Goal: Task Accomplishment & Management: Complete application form

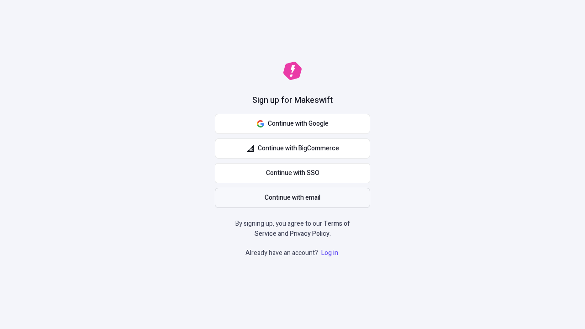
click at [293, 198] on span "Continue with email" at bounding box center [293, 198] width 56 height 10
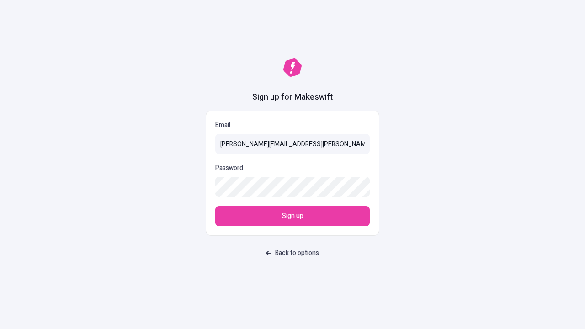
type input "[PERSON_NAME][EMAIL_ADDRESS][PERSON_NAME][PERSON_NAME][DOMAIN_NAME]"
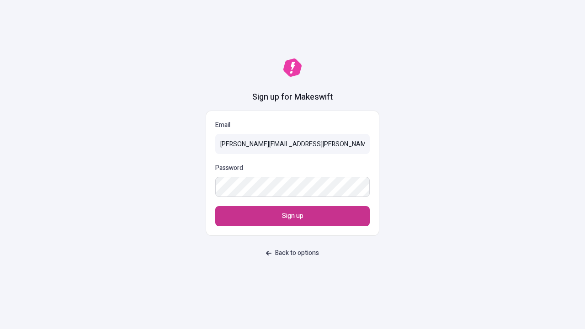
click at [293, 216] on span "Sign up" at bounding box center [292, 216] width 21 height 10
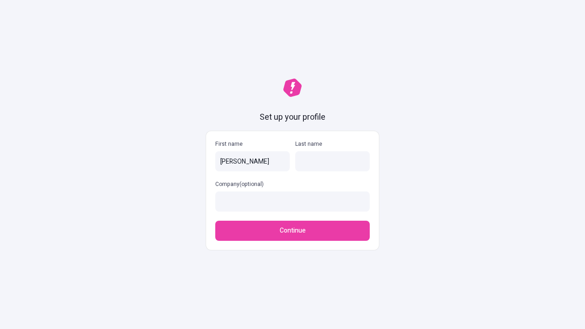
type input "Helene"
type input "McClure"
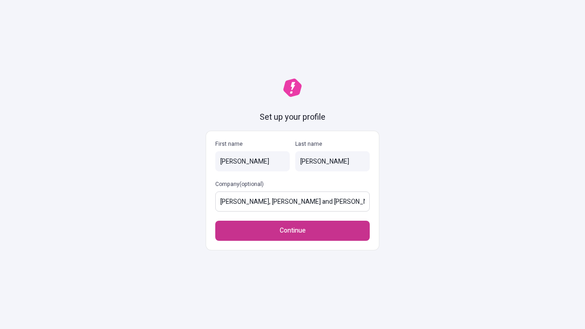
type input "Greenfelder, Wunsch and Moen"
click at [293, 231] on span "Continue" at bounding box center [293, 231] width 26 height 10
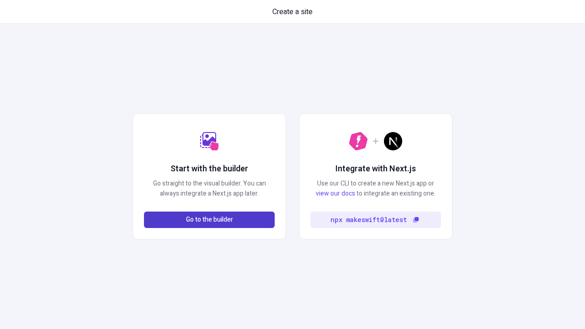
click at [209, 220] on span "Go to the builder" at bounding box center [209, 220] width 47 height 10
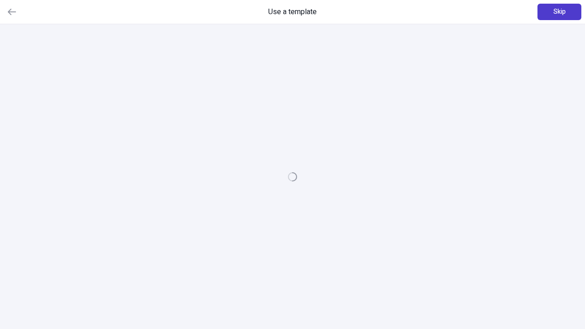
click at [560, 12] on span "Skip" at bounding box center [560, 12] width 12 height 10
